Goal: Check status: Check status

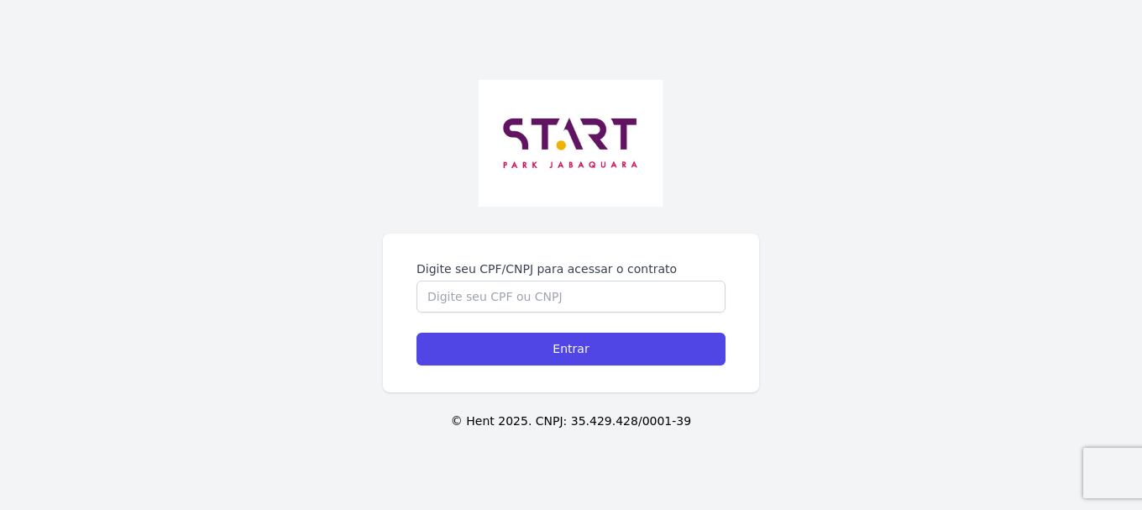
click at [441, 225] on div "Digite seu CPF/CNPJ para acessar o contrato Entrar © Hent 2025. CNPJ: 35.429.42…" at bounding box center [571, 255] width 1142 height 510
click at [453, 308] on input "Digite seu CPF/CNPJ para acessar o contrato" at bounding box center [570, 296] width 309 height 32
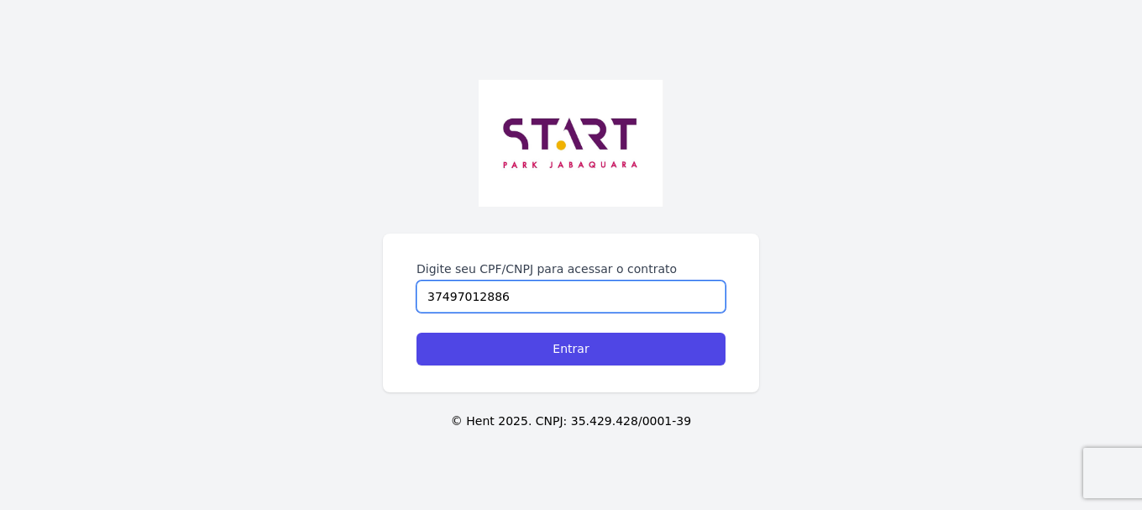
type input "37497012886"
click at [416, 332] on input "Entrar" at bounding box center [570, 348] width 309 height 33
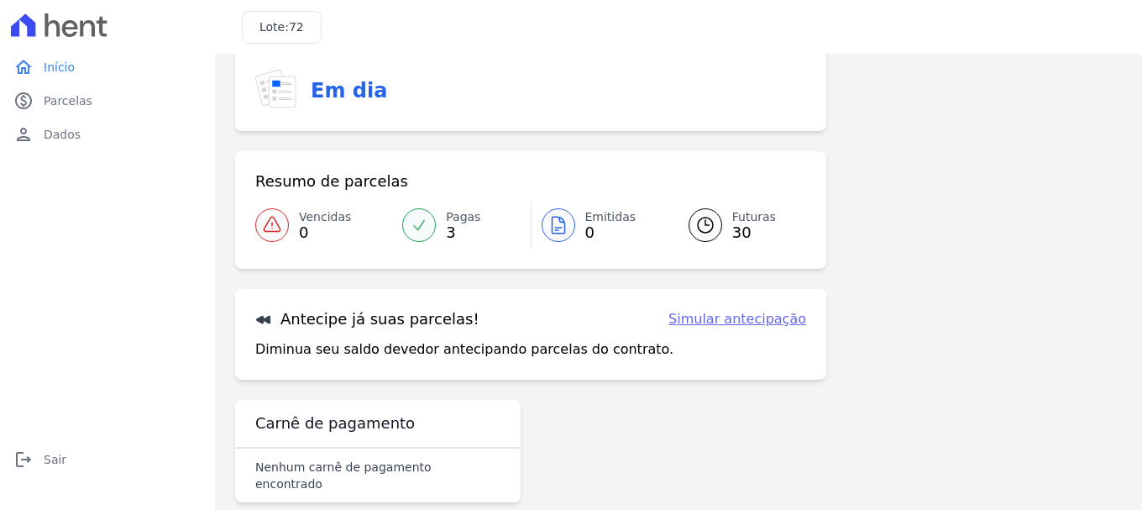
scroll to position [131, 0]
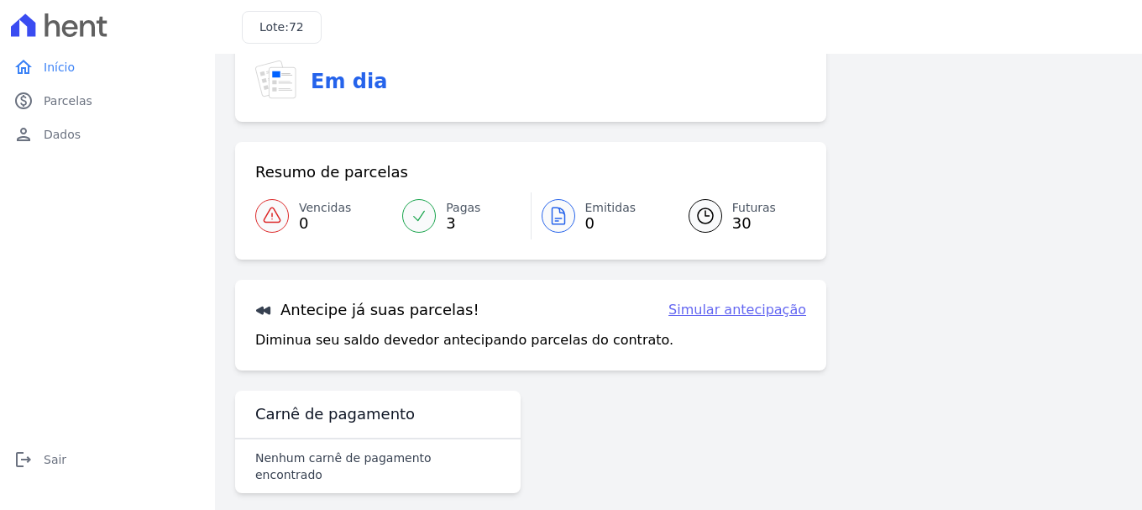
click at [427, 215] on div at bounding box center [419, 216] width 34 height 34
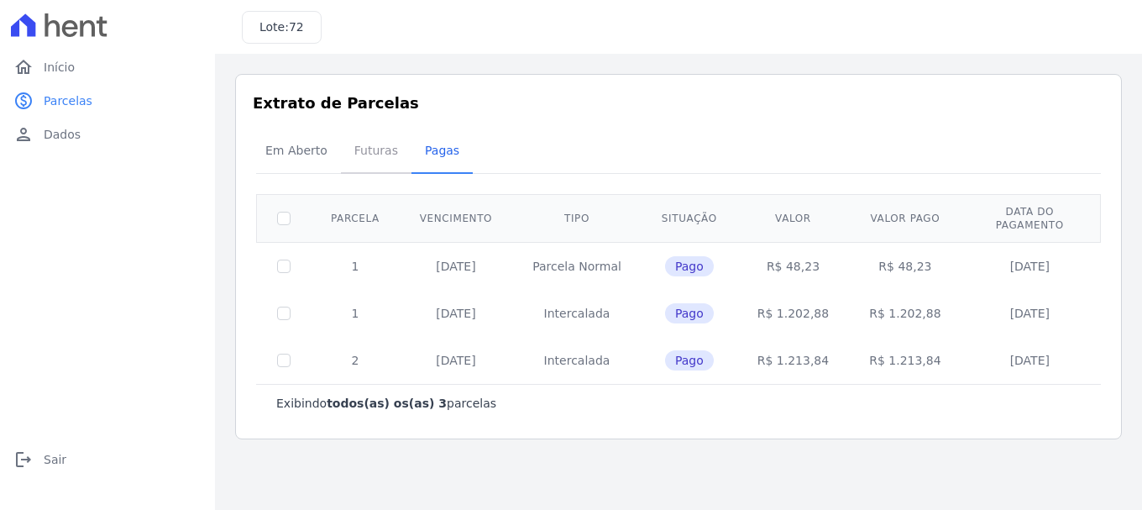
click at [364, 157] on span "Futuras" at bounding box center [376, 151] width 64 height 34
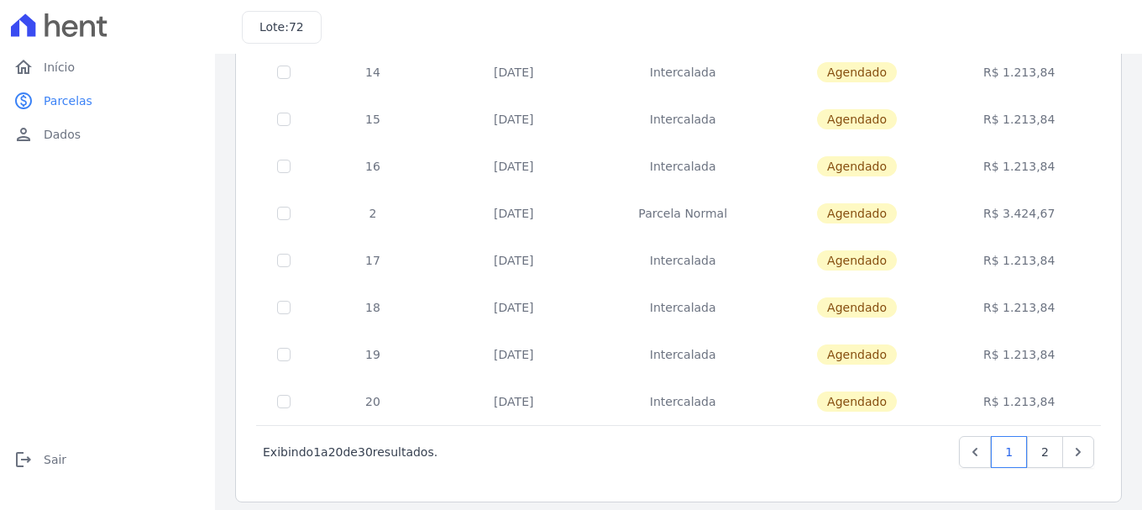
scroll to position [756, 0]
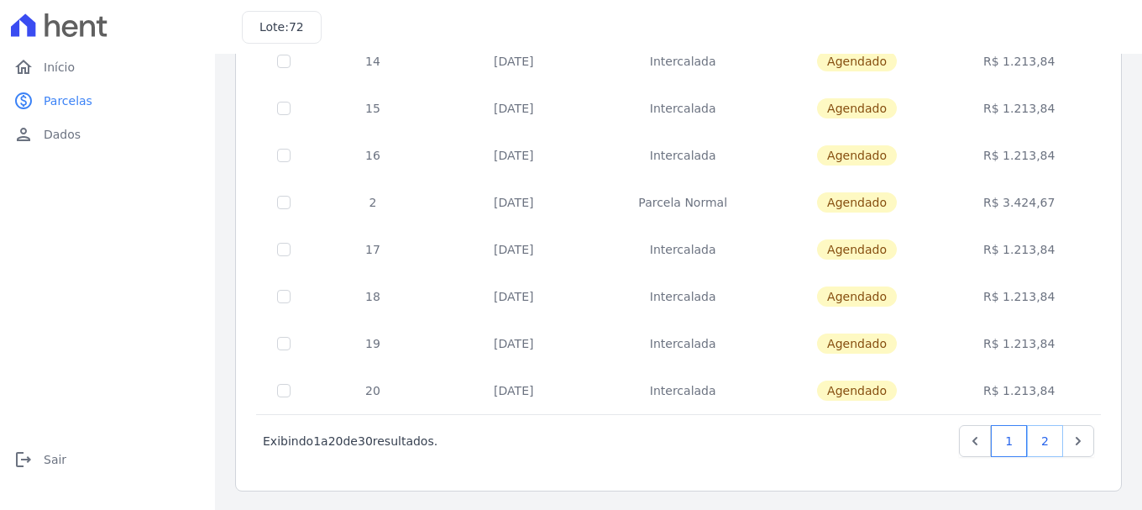
click at [1044, 447] on link "2" at bounding box center [1045, 441] width 36 height 32
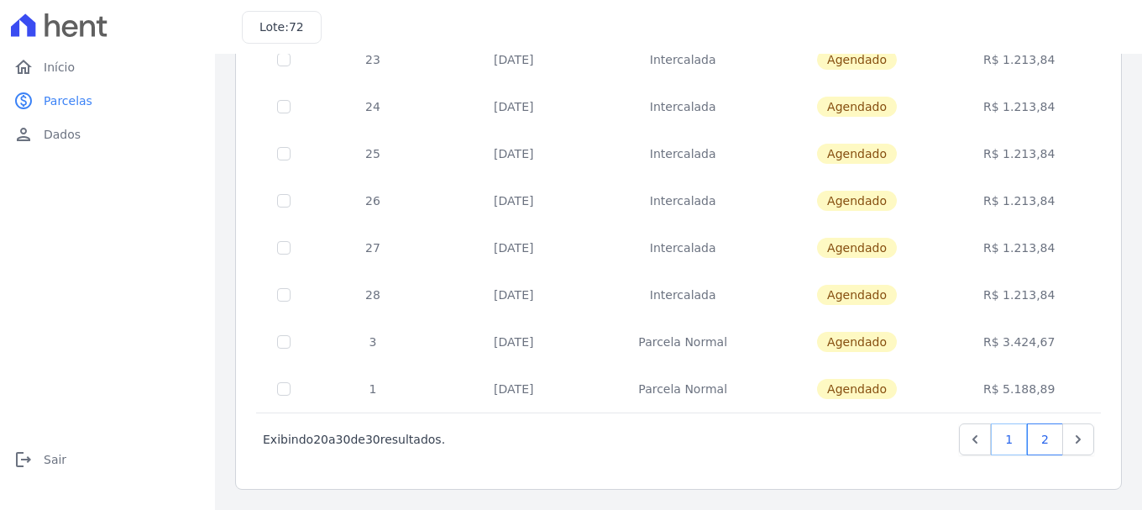
click at [996, 436] on link "1" at bounding box center [1009, 439] width 36 height 32
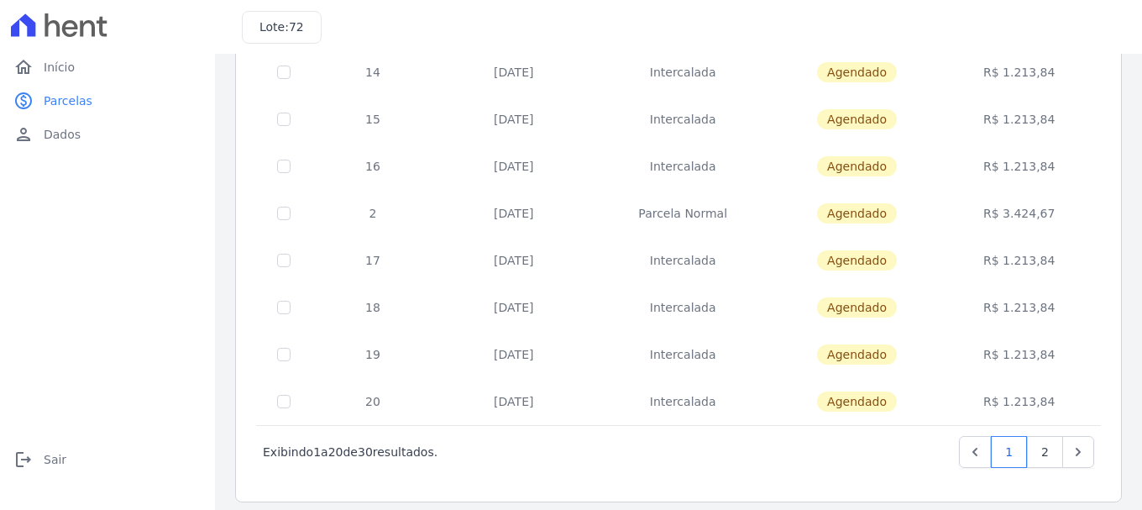
scroll to position [757, 0]
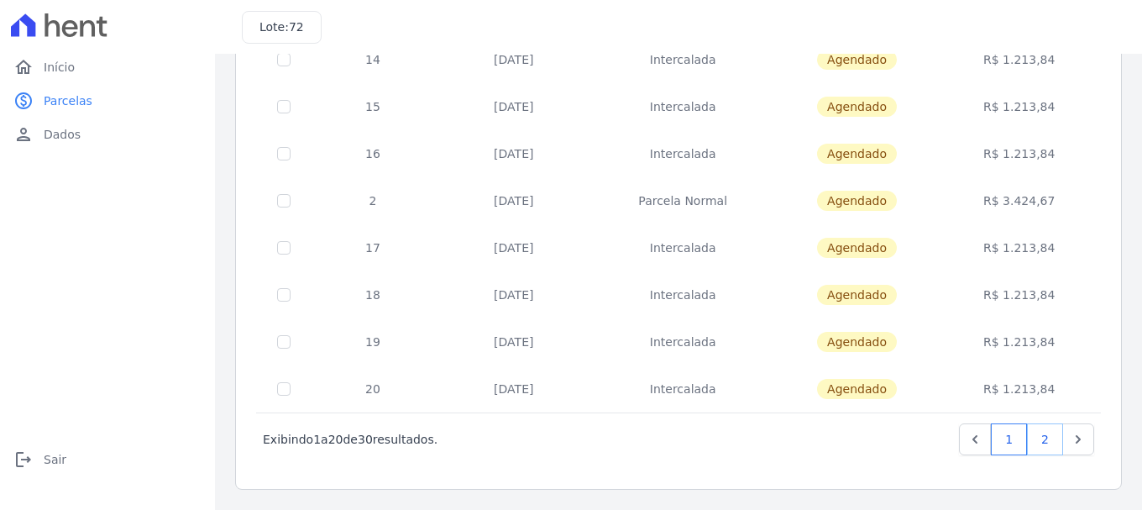
click at [1044, 444] on link "2" at bounding box center [1045, 439] width 36 height 32
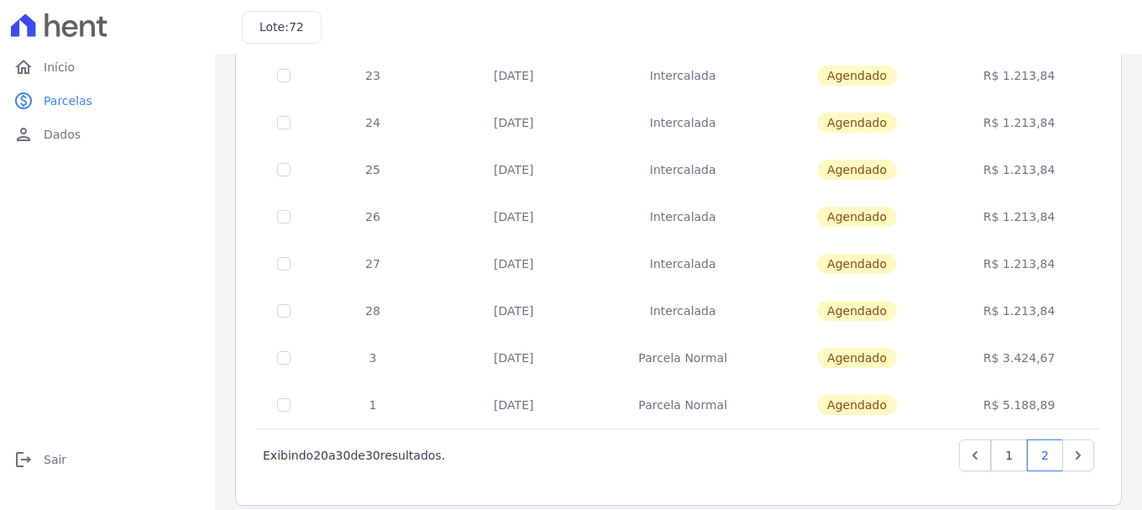
scroll to position [287, 0]
